Goal: Navigation & Orientation: Find specific page/section

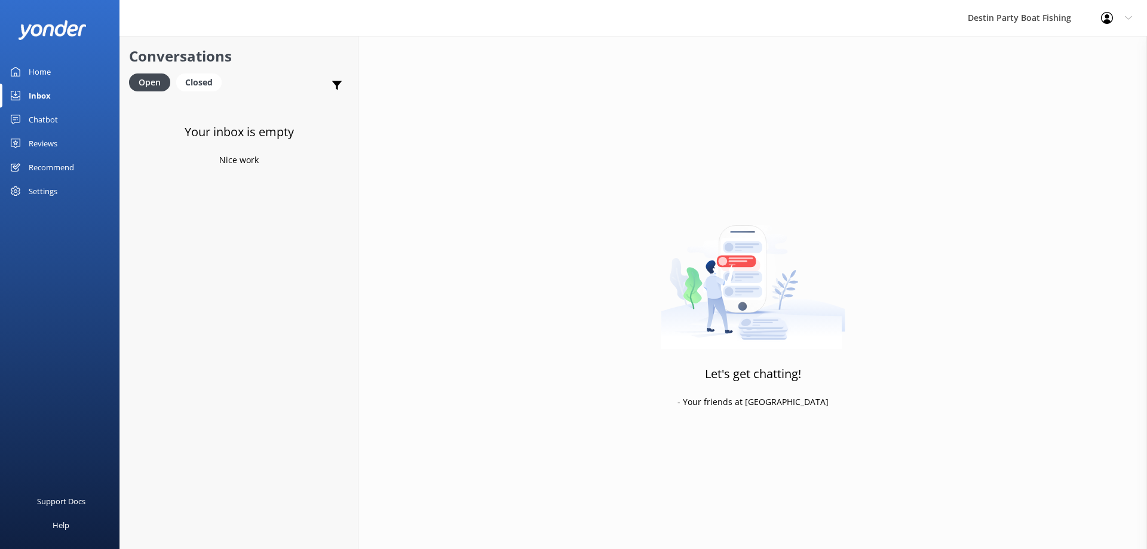
click at [59, 137] on link "Reviews" at bounding box center [60, 143] width 120 height 24
